Goal: Obtain resource: Obtain resource

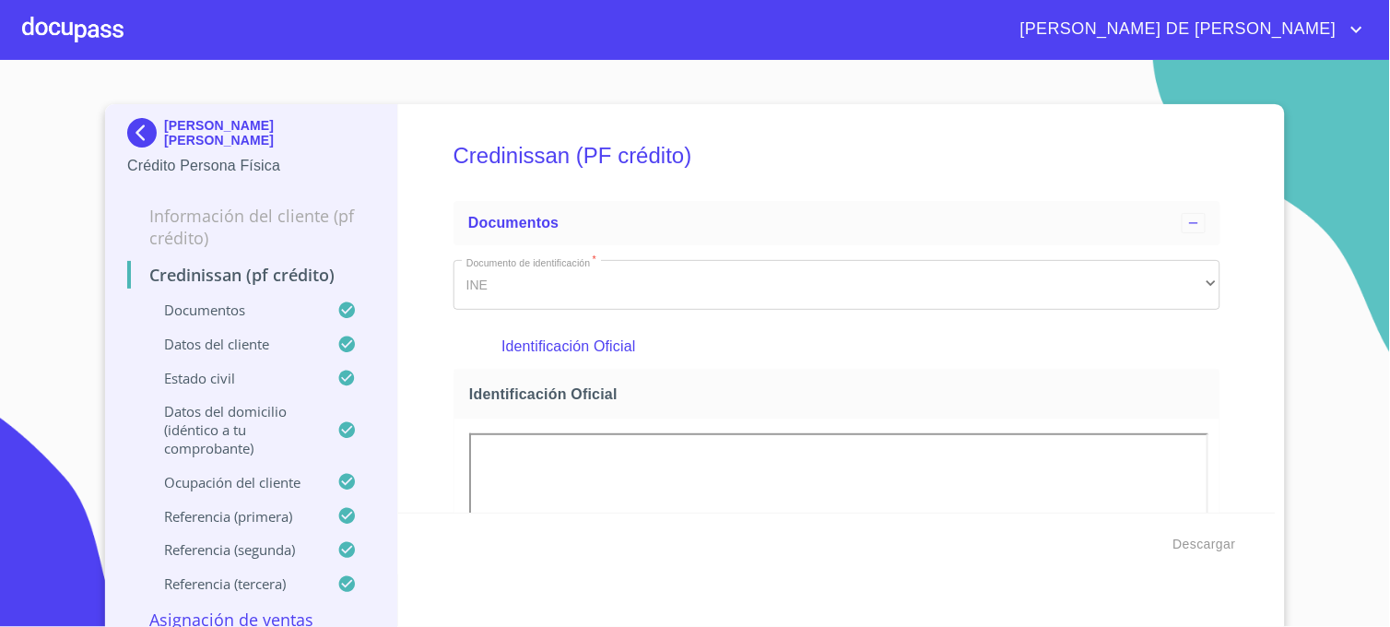
click at [141, 134] on img at bounding box center [145, 133] width 37 height 30
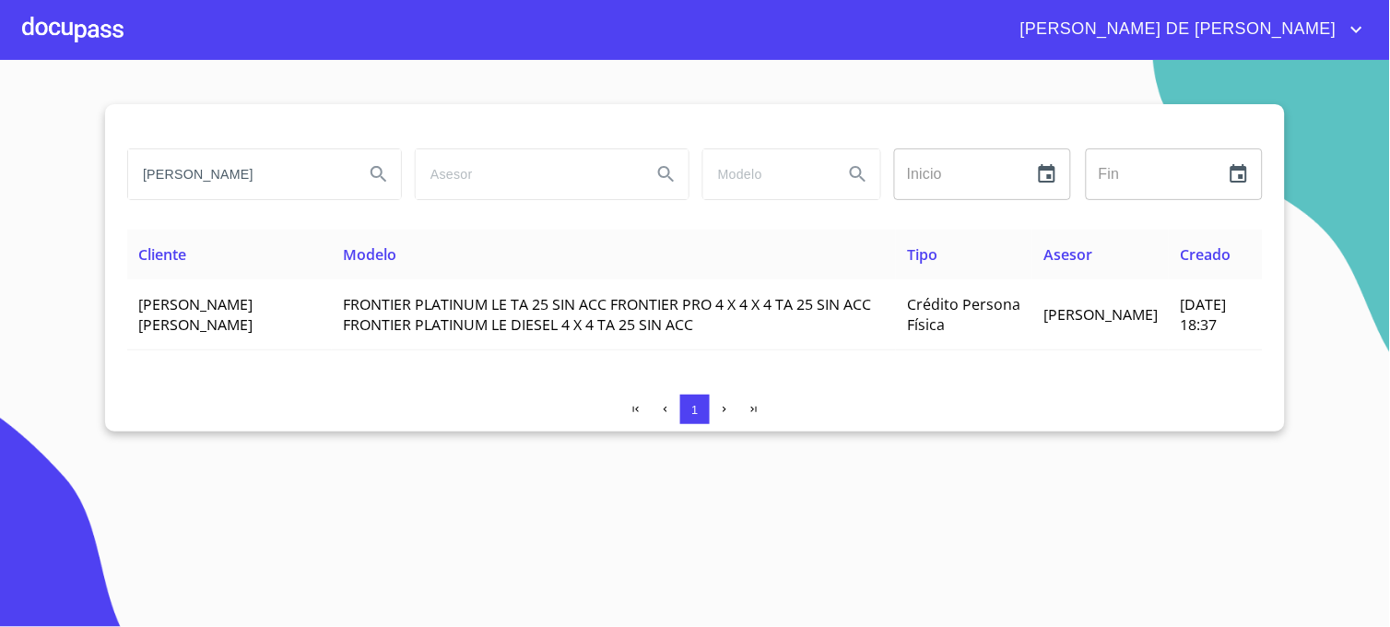
drag, startPoint x: 275, startPoint y: 189, endPoint x: 42, endPoint y: 181, distance: 232.5
click at [42, 181] on section "[PERSON_NAME] Inicio ​ Fin ​ Cliente Modelo Tipo Asesor Creado [PERSON_NAME] [P…" at bounding box center [695, 343] width 1390 height 567
type input "[PERSON_NAME]"
click at [379, 171] on icon "Search" at bounding box center [379, 174] width 22 height 22
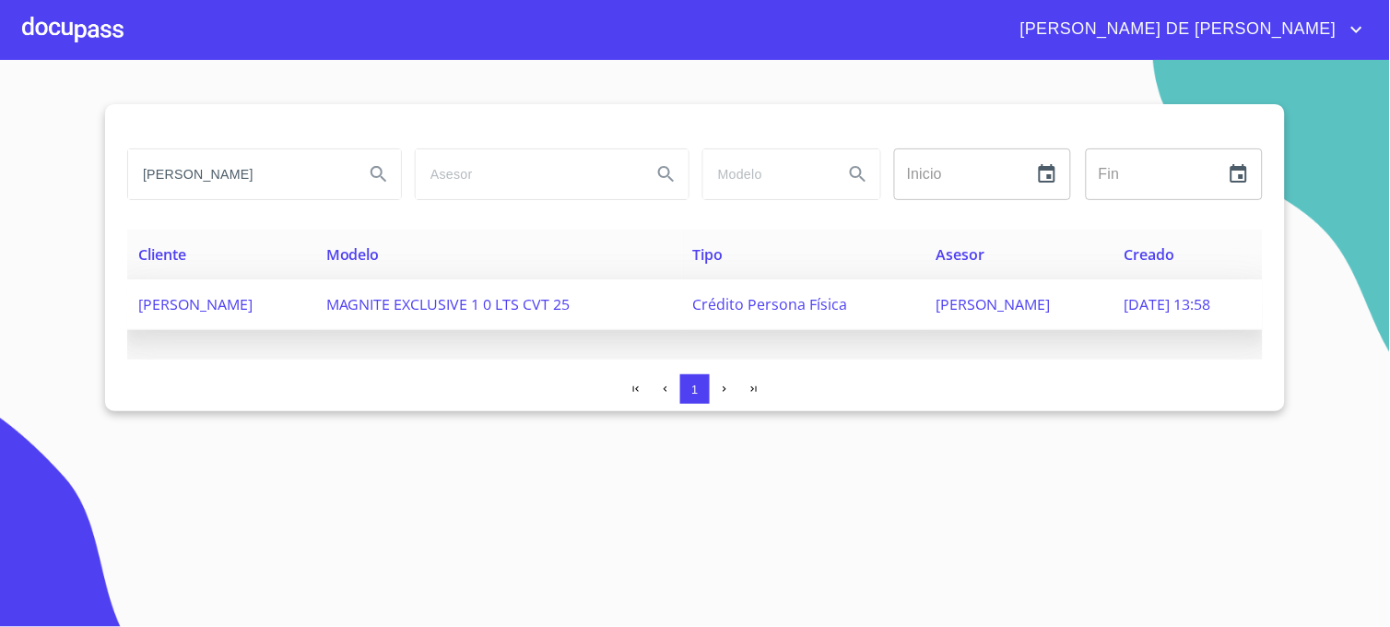
click at [937, 294] on span "[PERSON_NAME]" at bounding box center [994, 304] width 114 height 20
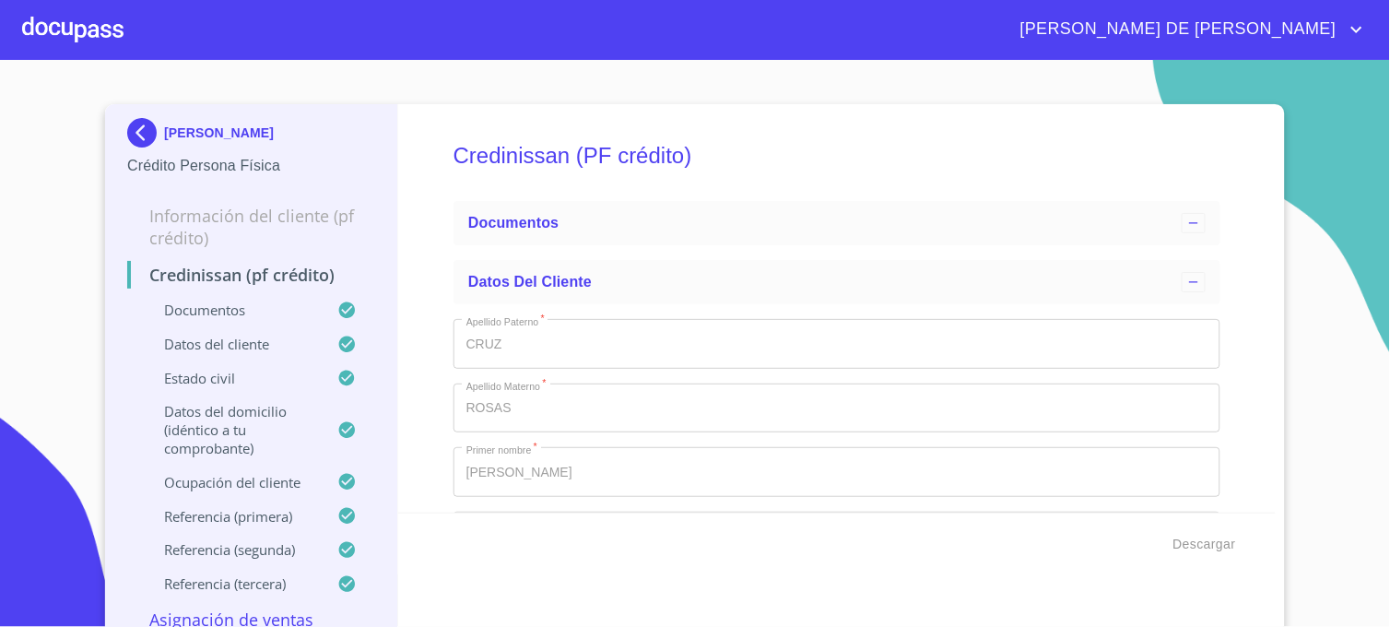
type input "5 de jun. de 2007"
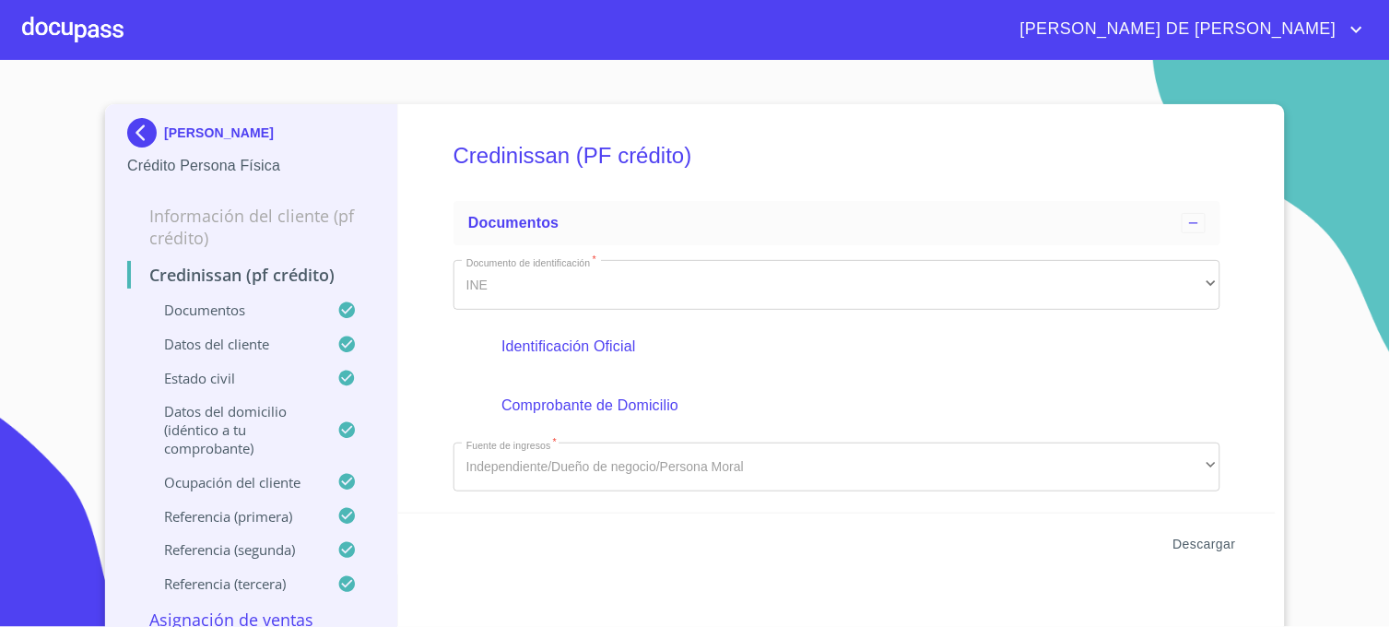
click at [1197, 540] on span "Descargar" at bounding box center [1205, 544] width 63 height 23
